Goal: Transaction & Acquisition: Purchase product/service

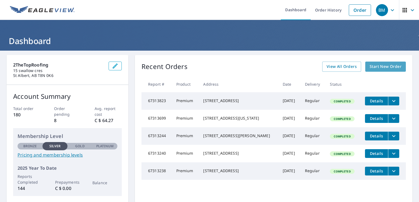
click at [386, 68] on span "Start New Order" at bounding box center [385, 66] width 32 height 7
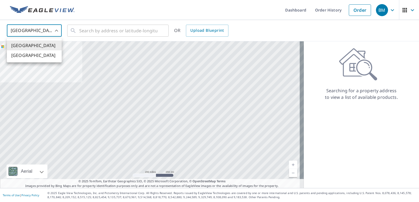
click at [37, 30] on body "BM BM Dashboard Order History Order BM United States US ​ ​ OR Upload Blueprint…" at bounding box center [209, 101] width 419 height 202
click at [39, 58] on li "[GEOGRAPHIC_DATA]" at bounding box center [34, 55] width 55 height 10
type input "CA"
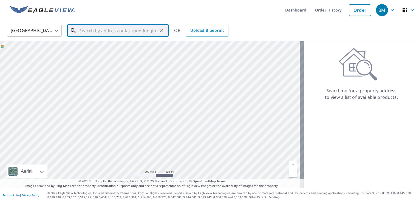
click at [84, 32] on input "text" at bounding box center [118, 30] width 78 height 15
paste input "[STREET_ADDRESS][PERSON_NAME][PERSON_NAME]"
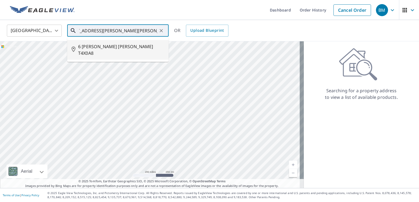
click at [98, 50] on li "6 [PERSON_NAME] [PERSON_NAME] T4X0A8" at bounding box center [117, 50] width 101 height 20
type input "6 [PERSON_NAME] [PERSON_NAME] T4X0A8"
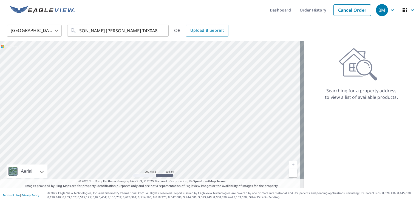
scroll to position [0, 0]
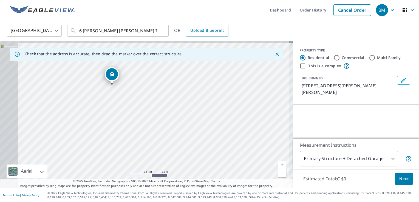
drag, startPoint x: 116, startPoint y: 116, endPoint x: 177, endPoint y: 125, distance: 61.8
click at [177, 125] on div "6 [PERSON_NAME] [PERSON_NAME] T4X0A8" at bounding box center [146, 114] width 293 height 147
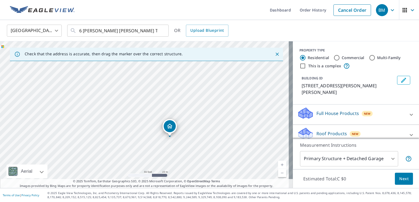
drag, startPoint x: 157, startPoint y: 65, endPoint x: 182, endPoint y: 87, distance: 33.8
click at [182, 87] on div "6 [PERSON_NAME] [PERSON_NAME] T4X0A8" at bounding box center [146, 114] width 293 height 147
click at [355, 129] on div "Roof Products New" at bounding box center [350, 135] width 107 height 16
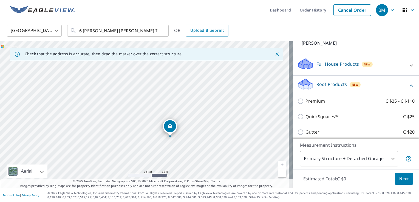
scroll to position [52, 0]
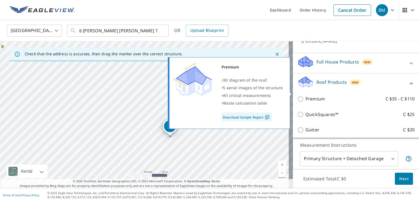
click at [314, 96] on p "Premium" at bounding box center [314, 99] width 19 height 7
click at [305, 96] on input "Premium C $35 - C $110" at bounding box center [301, 99] width 8 height 7
checkbox input "true"
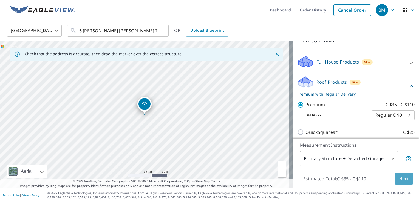
click at [399, 180] on span "Next" at bounding box center [403, 179] width 9 height 7
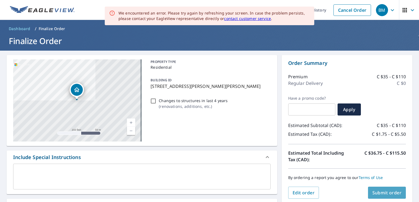
click at [387, 191] on span "Submit order" at bounding box center [386, 193] width 29 height 6
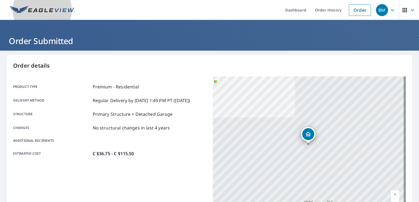
click at [44, 12] on img at bounding box center [42, 10] width 65 height 8
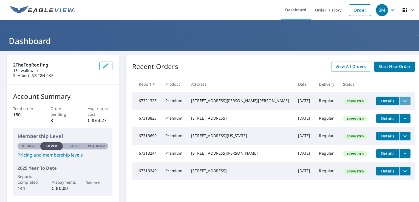
click at [399, 98] on button "filesDropdownBtn-67321325" at bounding box center [404, 101] width 11 height 9
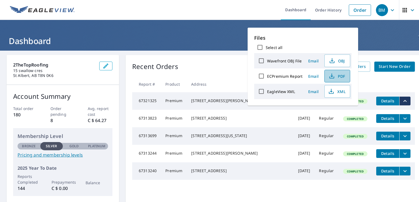
click at [345, 77] on button "PDF" at bounding box center [337, 76] width 26 height 13
click at [205, 99] on div "[STREET_ADDRESS][PERSON_NAME][PERSON_NAME]" at bounding box center [240, 100] width 98 height 5
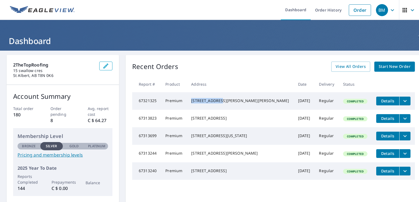
click at [205, 99] on div "[STREET_ADDRESS][PERSON_NAME][PERSON_NAME]" at bounding box center [240, 100] width 98 height 5
drag, startPoint x: 205, startPoint y: 99, endPoint x: 247, endPoint y: 108, distance: 42.9
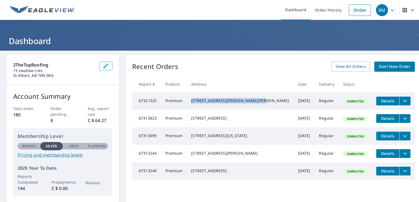
click at [247, 108] on td "[STREET_ADDRESS][PERSON_NAME][PERSON_NAME]" at bounding box center [240, 101] width 107 height 18
